Goal: Check status

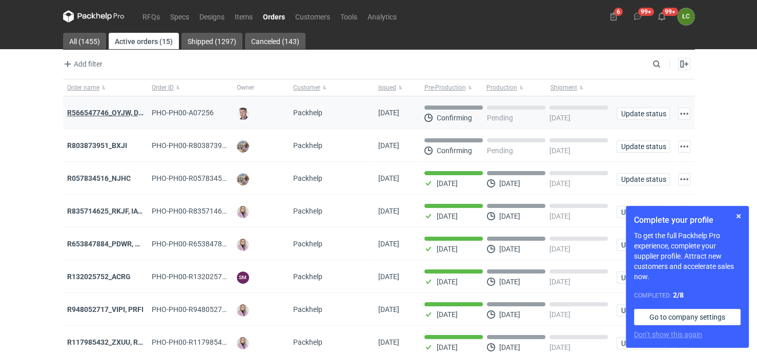
click at [112, 113] on strong "R566547746_OYJW, DJBN, [PERSON_NAME], [PERSON_NAME], OYBW, UUIL" at bounding box center [188, 113] width 243 height 8
click at [109, 144] on strong "R803873951_BXJI" at bounding box center [97, 145] width 60 height 8
click at [121, 113] on strong "R566547746_OYJW, DJBN, [PERSON_NAME], [PERSON_NAME], OYBW, UUIL" at bounding box center [188, 113] width 243 height 8
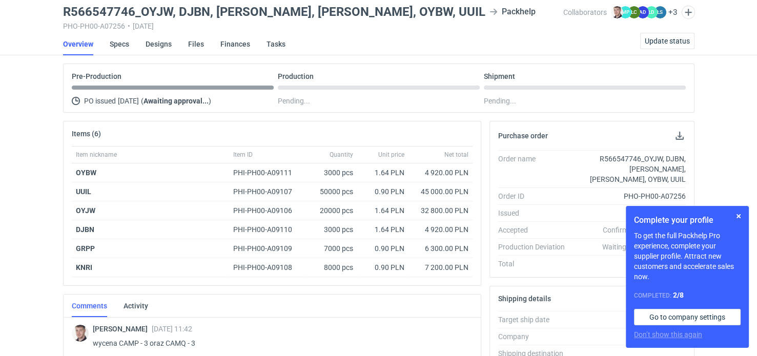
scroll to position [31, 0]
